Goal: Transaction & Acquisition: Book appointment/travel/reservation

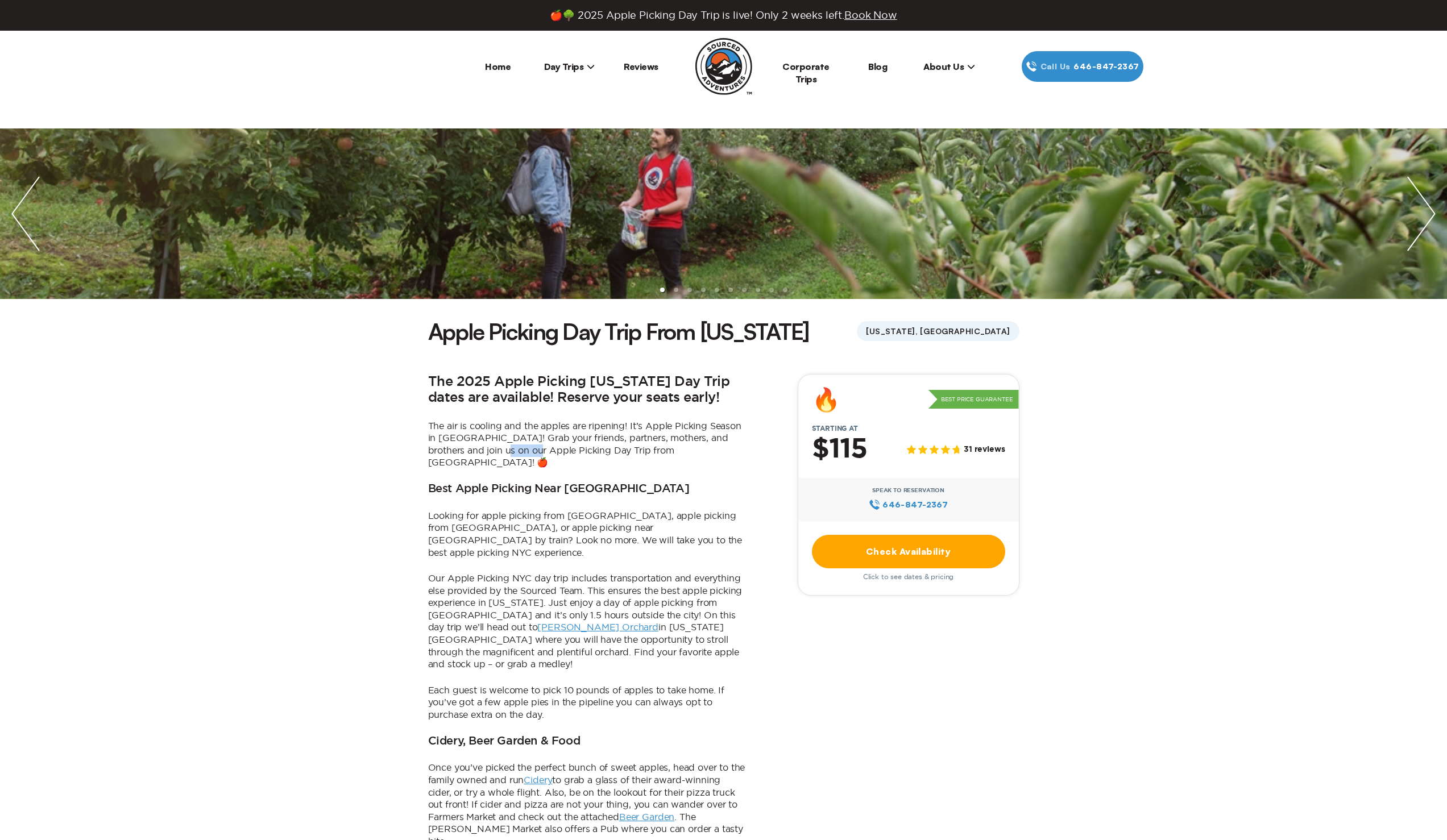
click at [477, 454] on p "The air is cooling and the apples are ripening! It’s Apple Picking Season in [G…" at bounding box center [587, 445] width 318 height 49
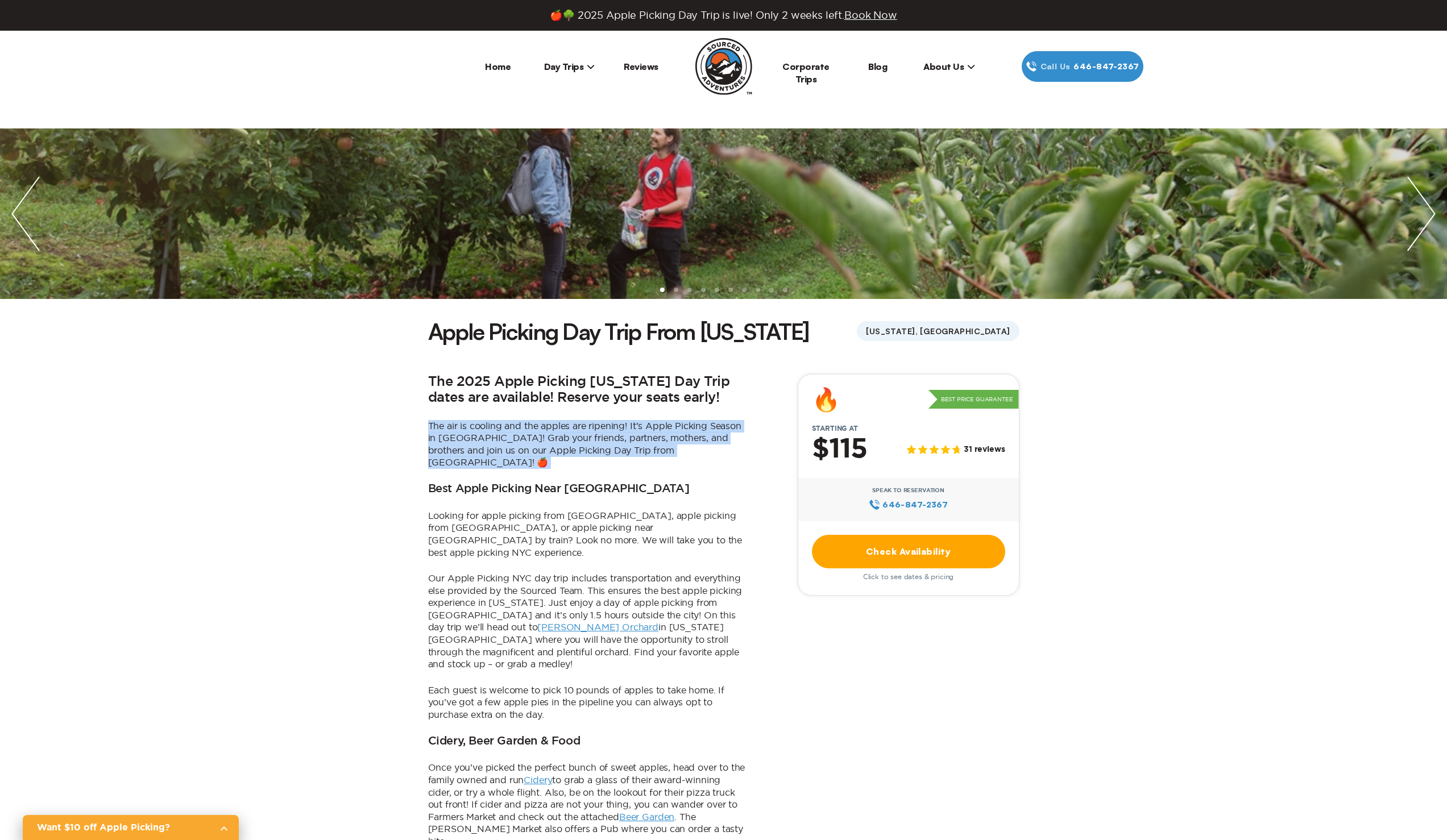
click at [477, 453] on p "The air is cooling and the apples are ripening! It’s Apple Picking Season in [G…" at bounding box center [587, 445] width 318 height 49
drag, startPoint x: 477, startPoint y: 453, endPoint x: 471, endPoint y: 443, distance: 11.7
click at [476, 451] on p "The air is cooling and the apples are ripening! It’s Apple Picking Season in [G…" at bounding box center [587, 445] width 318 height 49
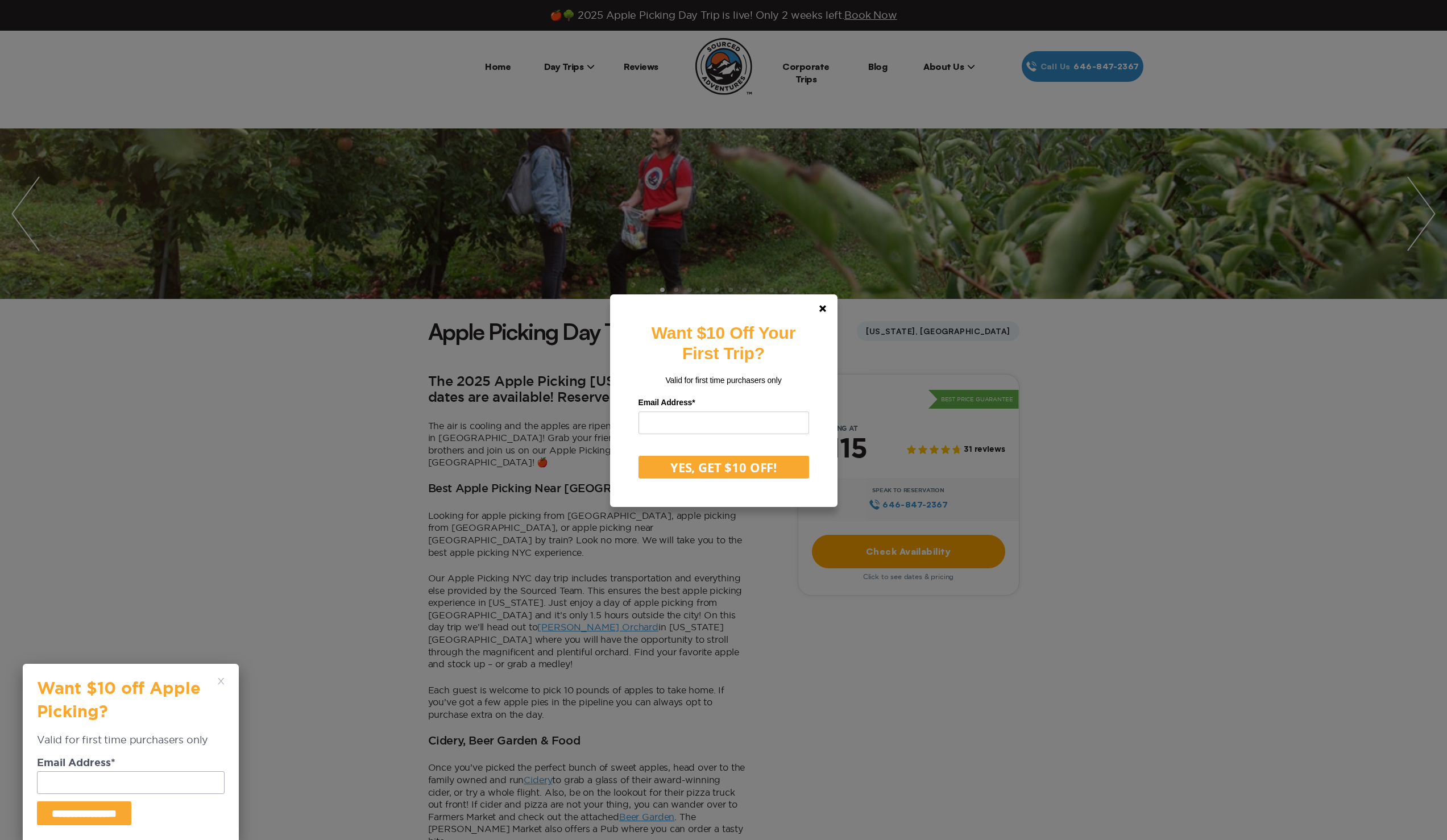
click at [461, 432] on div "Want $10 Off Your First Trip? Valid for first time purchasers only Email Addres…" at bounding box center [724, 420] width 1447 height 840
click at [461, 433] on p "The air is cooling and the apples are ripening! It’s Apple Picking Season in [G…" at bounding box center [587, 445] width 318 height 49
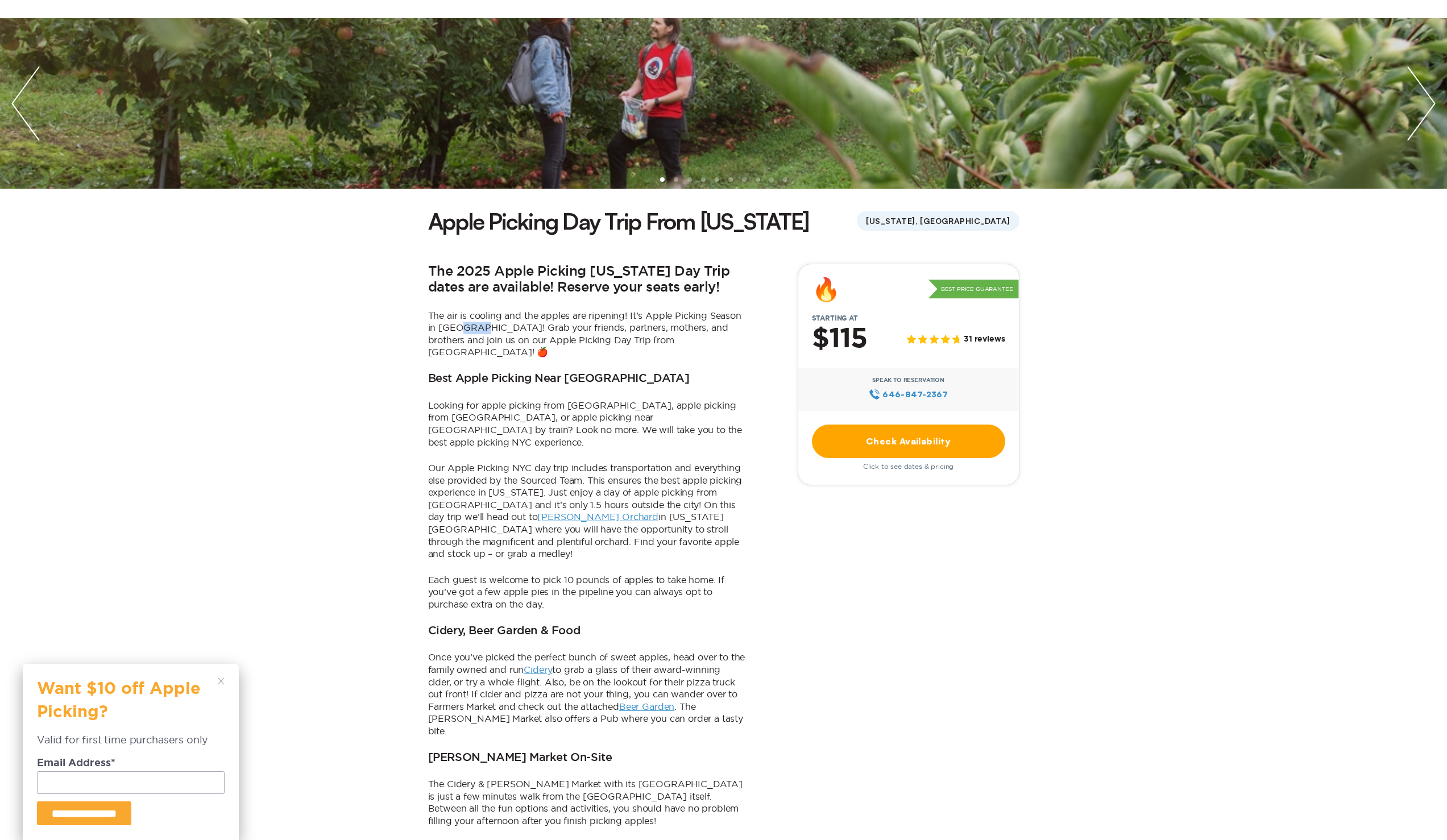
scroll to position [111, 0]
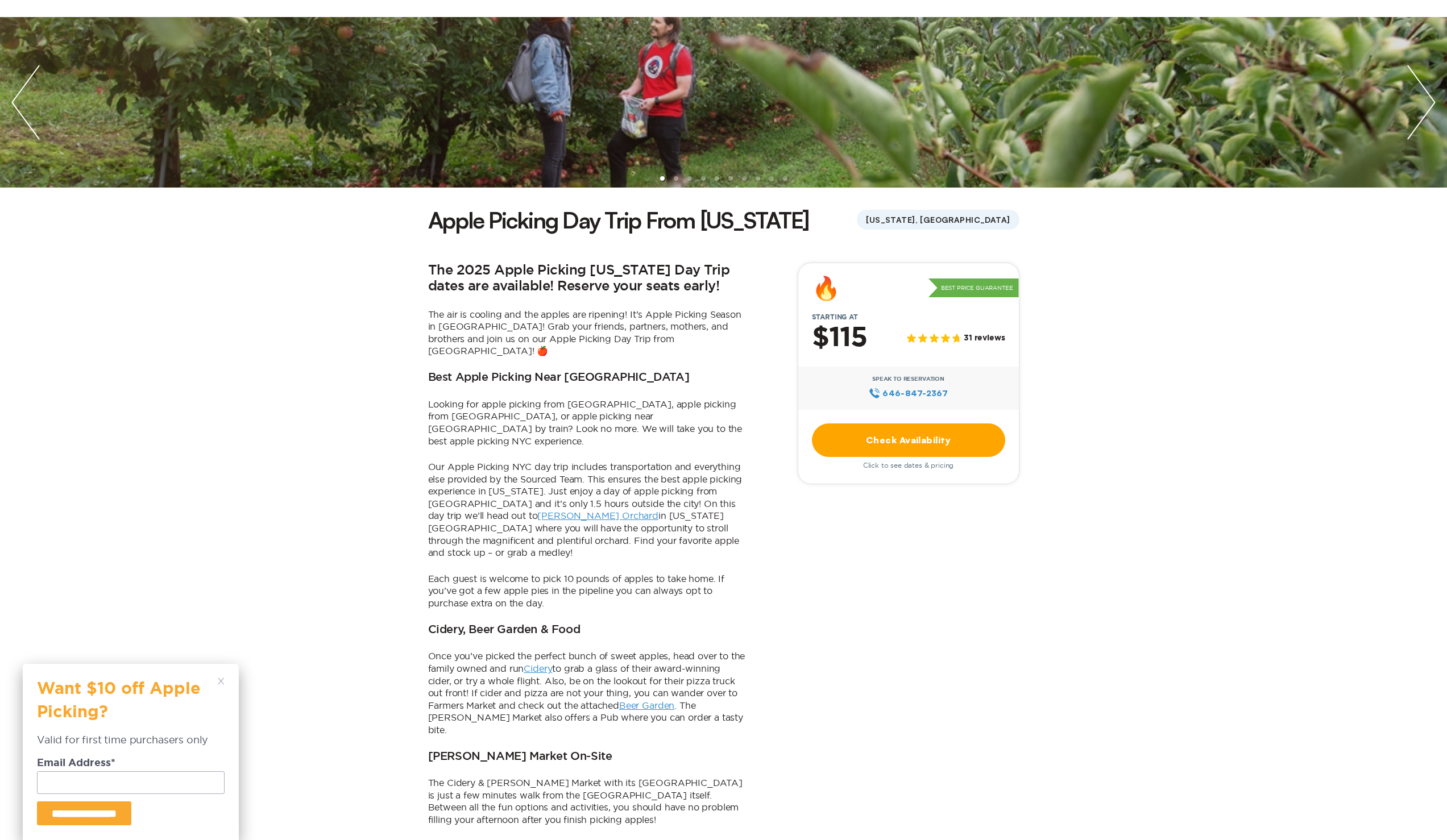
click at [511, 425] on div "The 2025 Apple Picking [US_STATE] Day Trip dates are available! Reserve your se…" at bounding box center [587, 654] width 318 height 784
click at [511, 424] on div "The 2025 Apple Picking [US_STATE] Day Trip dates are available! Reserve your se…" at bounding box center [587, 654] width 318 height 784
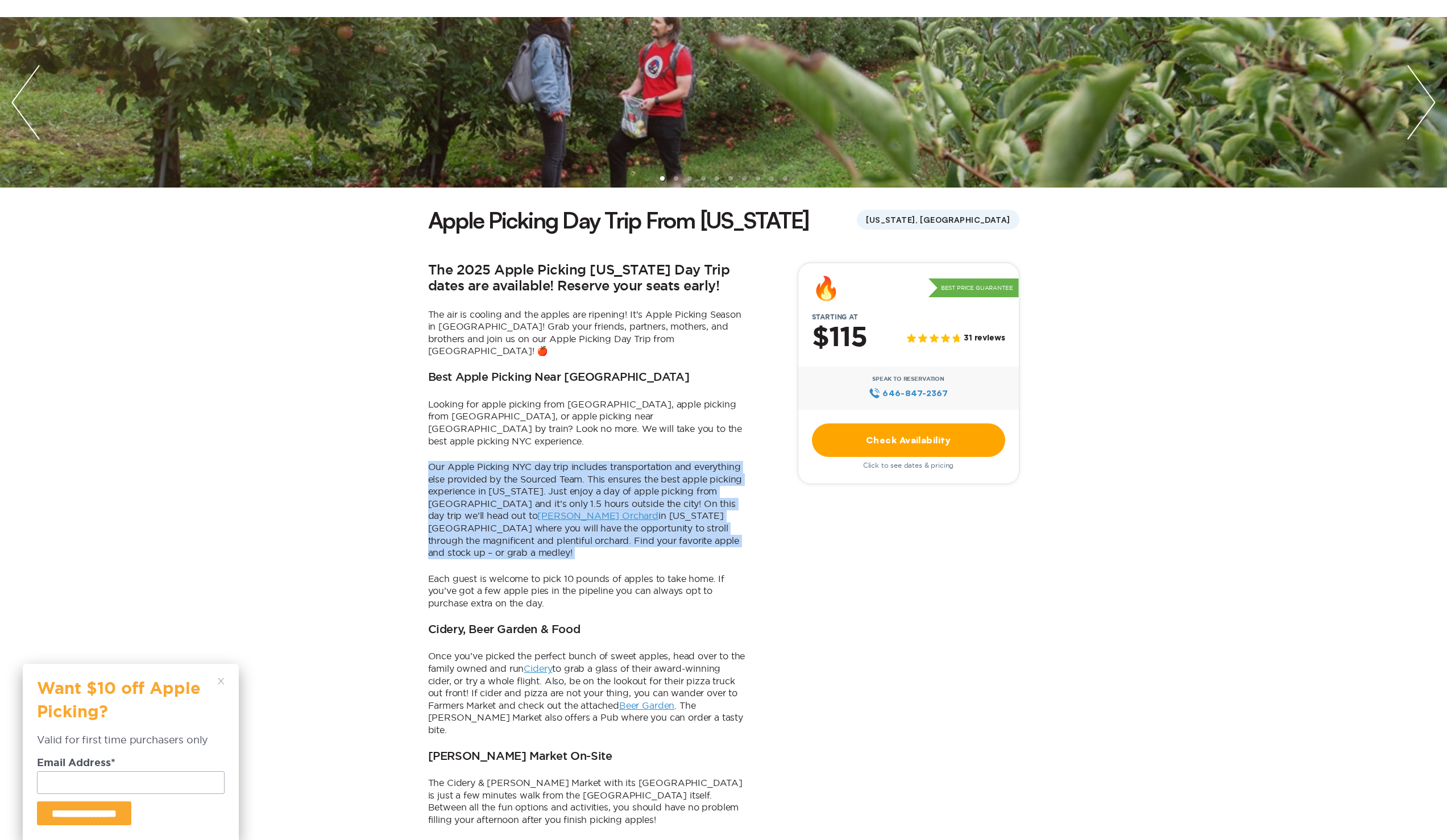
click at [511, 424] on div "The 2025 Apple Picking [US_STATE] Day Trip dates are available! Reserve your se…" at bounding box center [587, 654] width 318 height 784
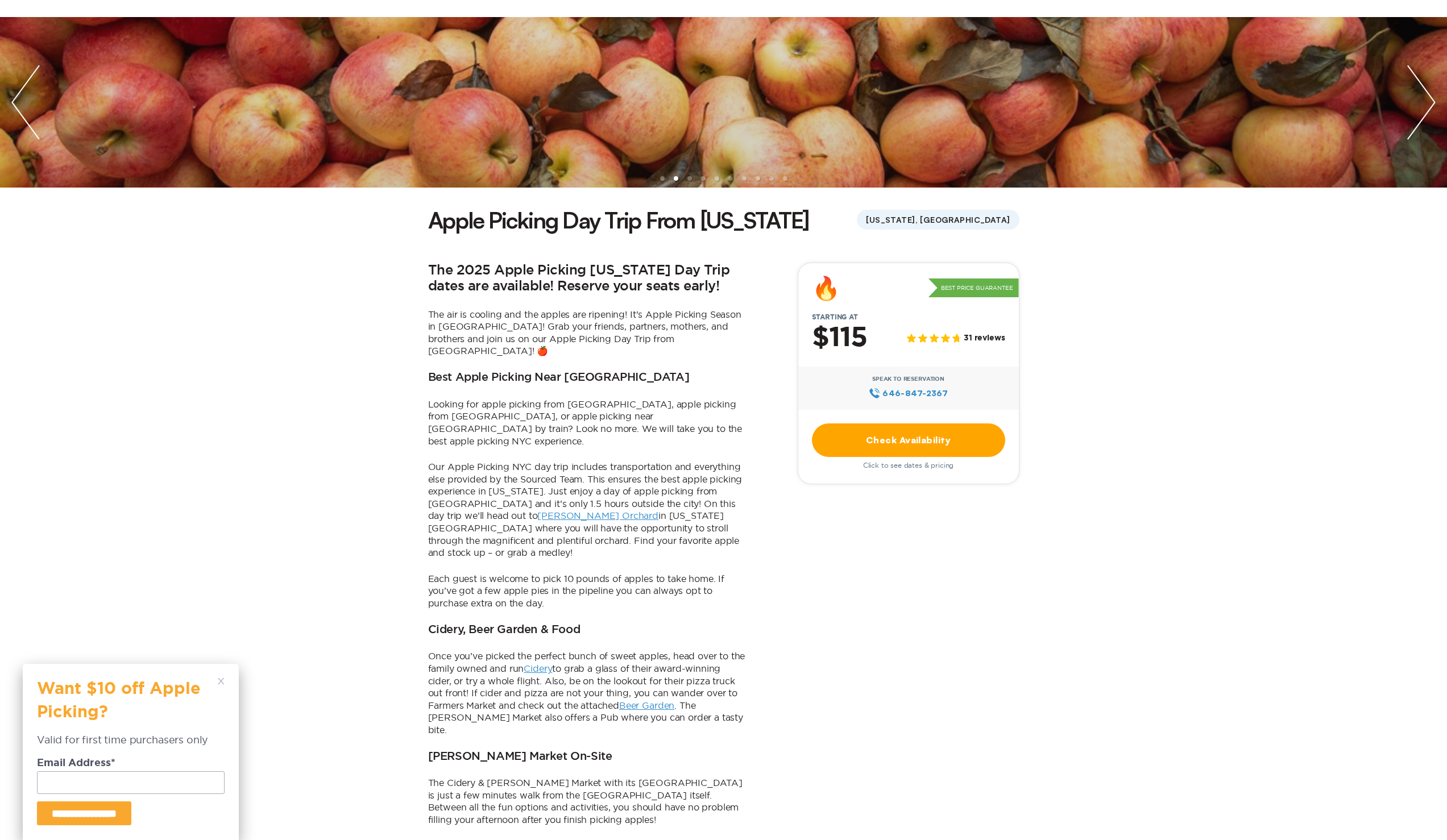
click at [498, 402] on p "Looking for apple picking from [GEOGRAPHIC_DATA], apple picking from [GEOGRAPHI…" at bounding box center [587, 423] width 318 height 49
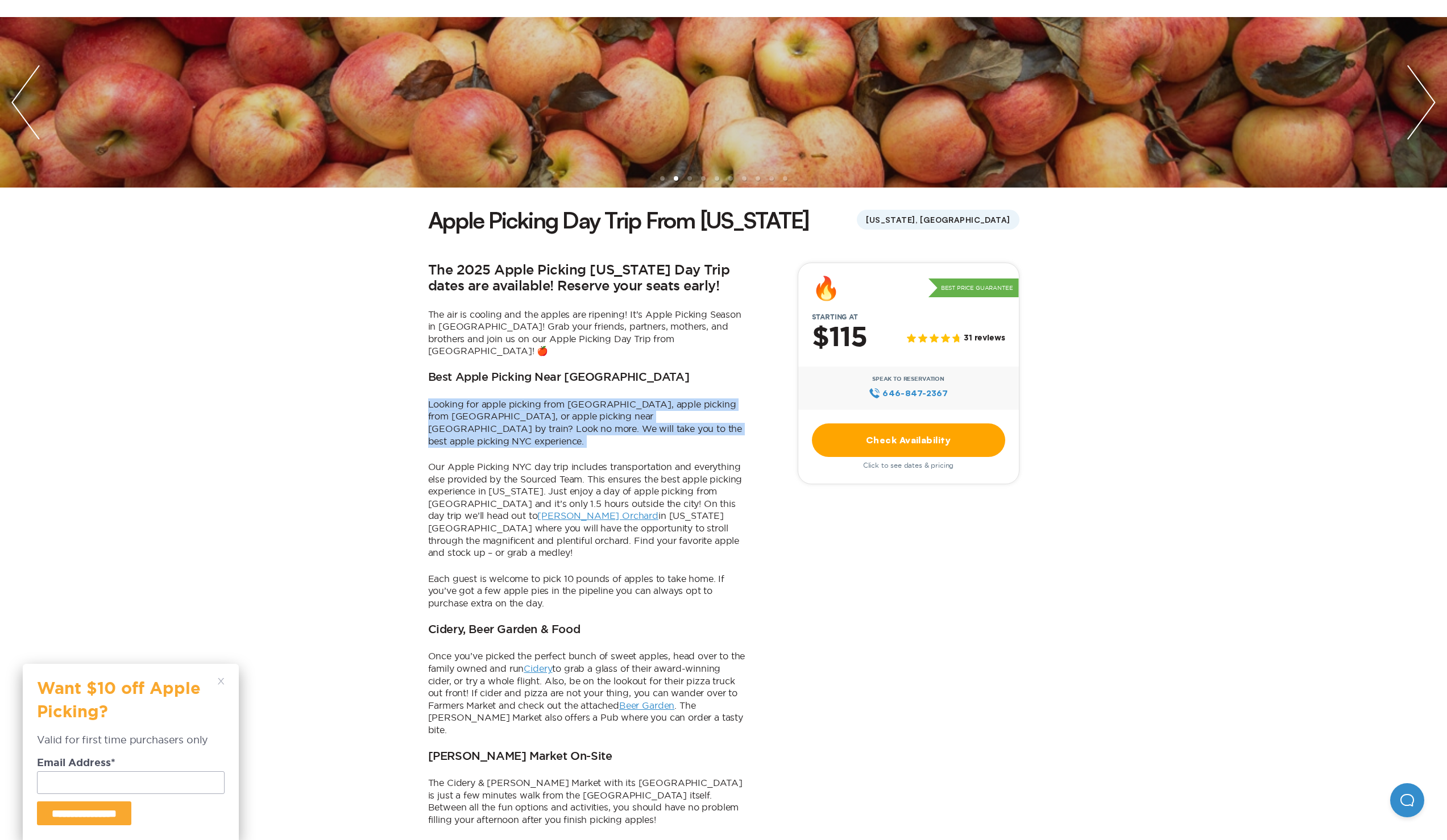
click at [498, 402] on p "Looking for apple picking from [GEOGRAPHIC_DATA], apple picking from [GEOGRAPHI…" at bounding box center [587, 423] width 318 height 49
click at [498, 401] on p "Looking for apple picking from [GEOGRAPHIC_DATA], apple picking from [GEOGRAPHI…" at bounding box center [587, 423] width 318 height 49
drag, startPoint x: 497, startPoint y: 399, endPoint x: 515, endPoint y: 419, distance: 26.9
click at [515, 419] on p "Looking for apple picking from [GEOGRAPHIC_DATA], apple picking from [GEOGRAPHI…" at bounding box center [587, 423] width 318 height 49
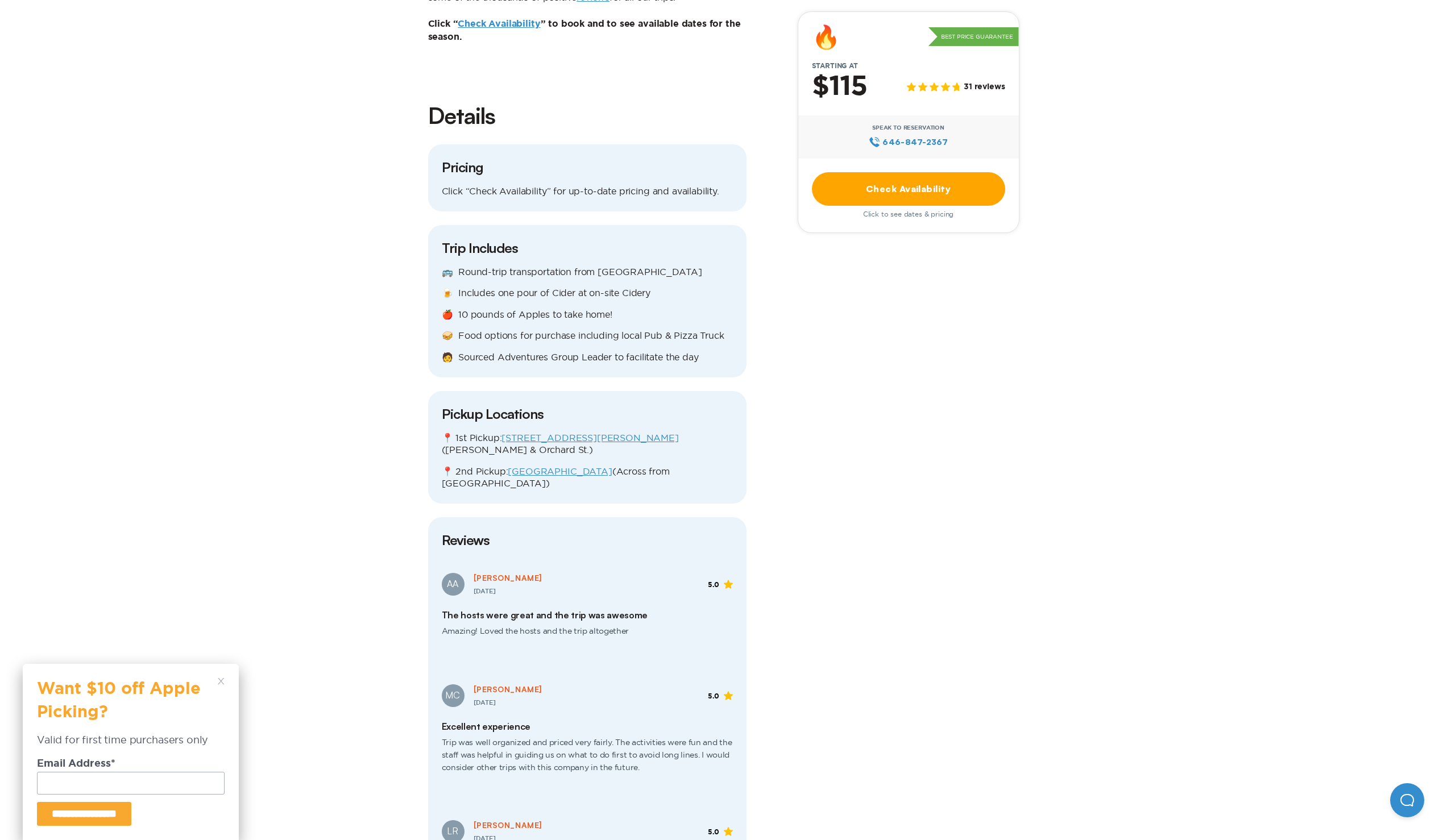
scroll to position [1191, 0]
